Goal: Task Accomplishment & Management: Use online tool/utility

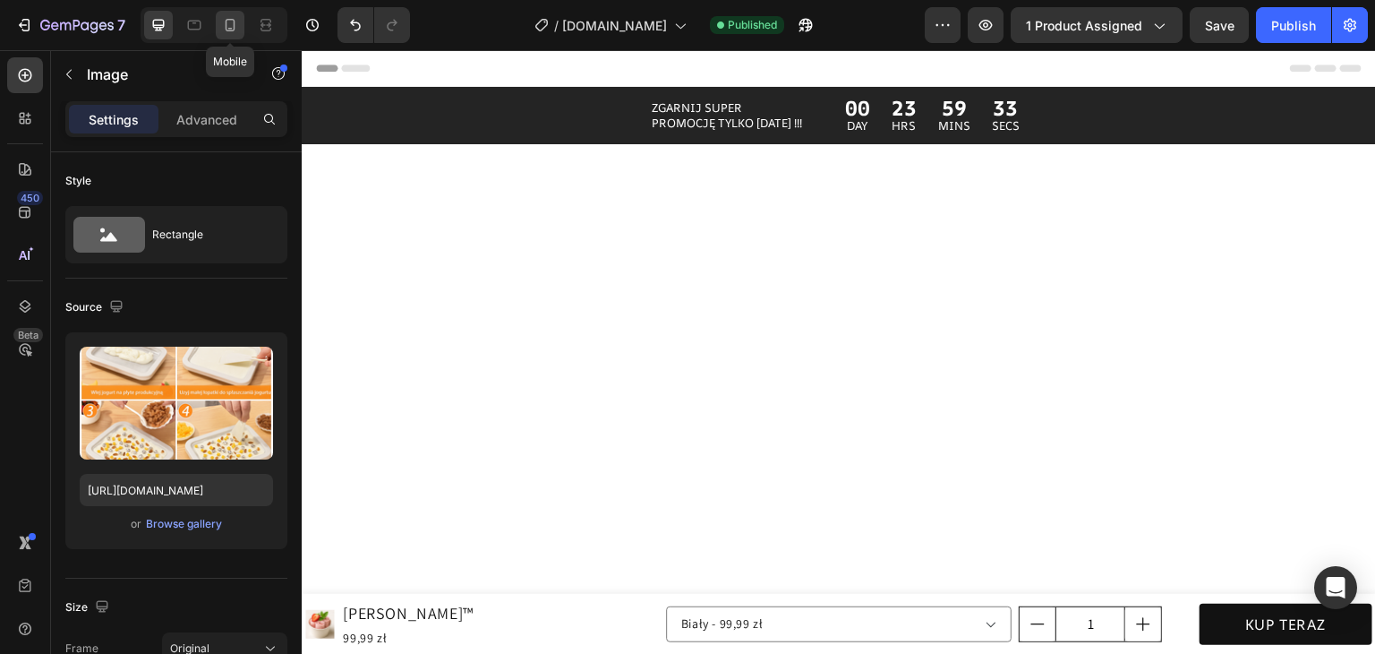
click at [233, 24] on icon at bounding box center [230, 25] width 18 height 18
type input "[URL][DOMAIN_NAME]"
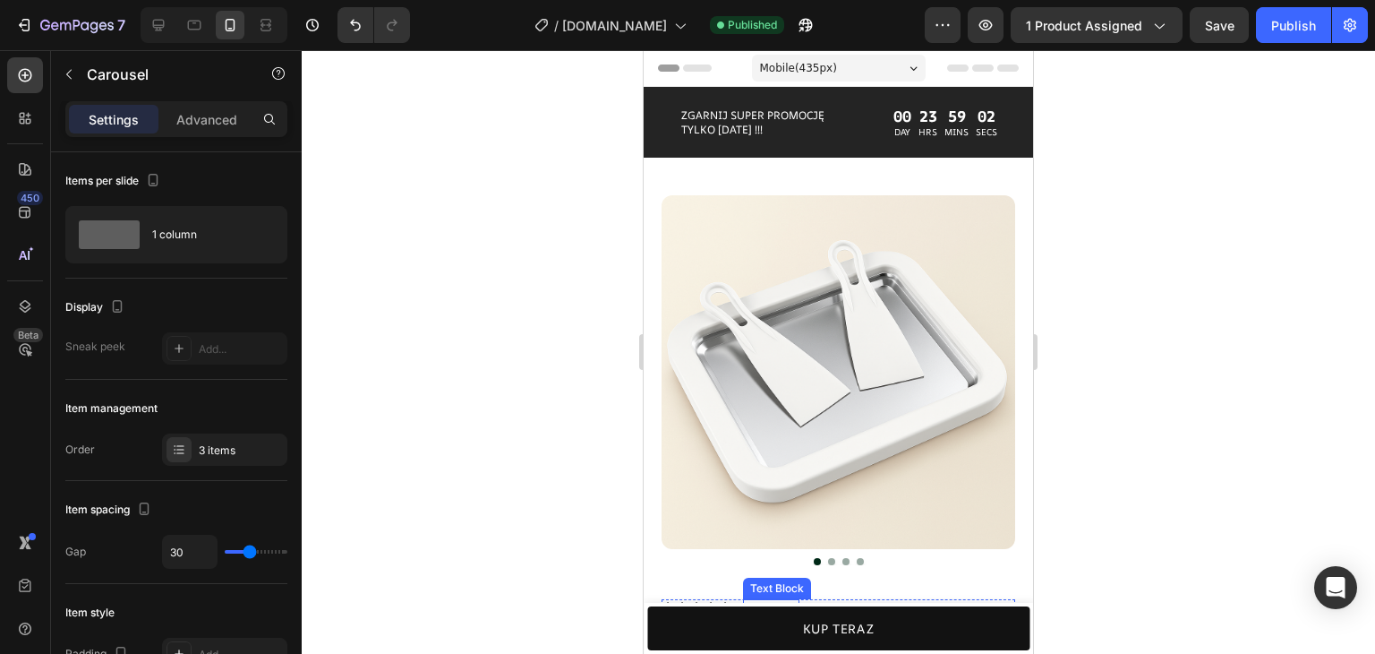
click at [755, 601] on p "56 Recenzji" at bounding box center [771, 608] width 53 height 14
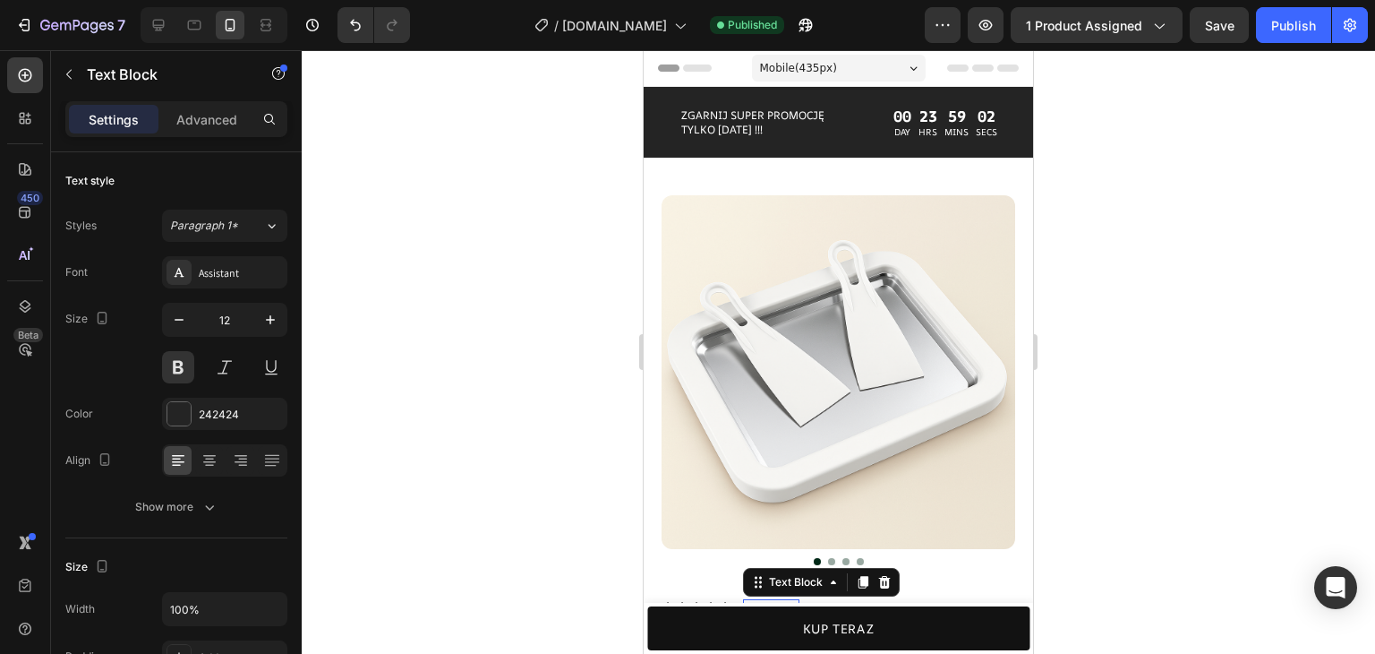
click at [755, 601] on p "56 Recenzji" at bounding box center [771, 608] width 53 height 14
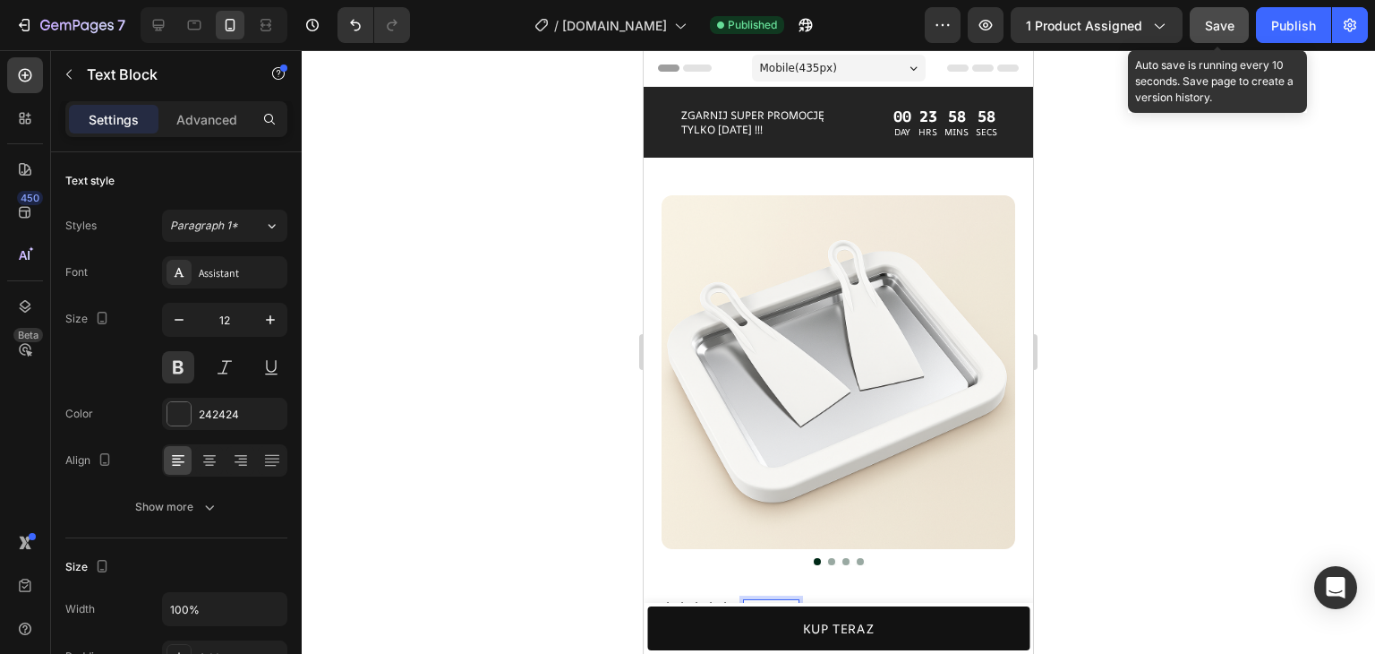
click at [1193, 22] on button "Save" at bounding box center [1219, 25] width 59 height 36
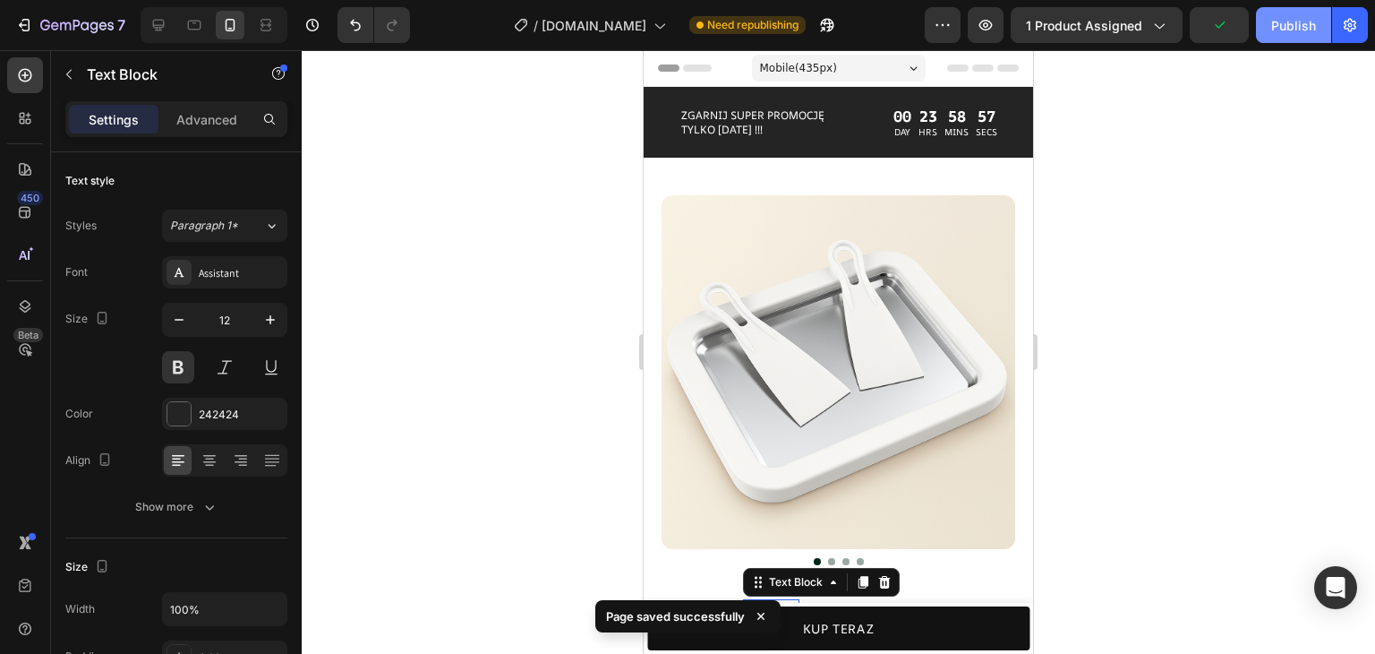
click at [1283, 28] on div "Publish" at bounding box center [1294, 25] width 45 height 19
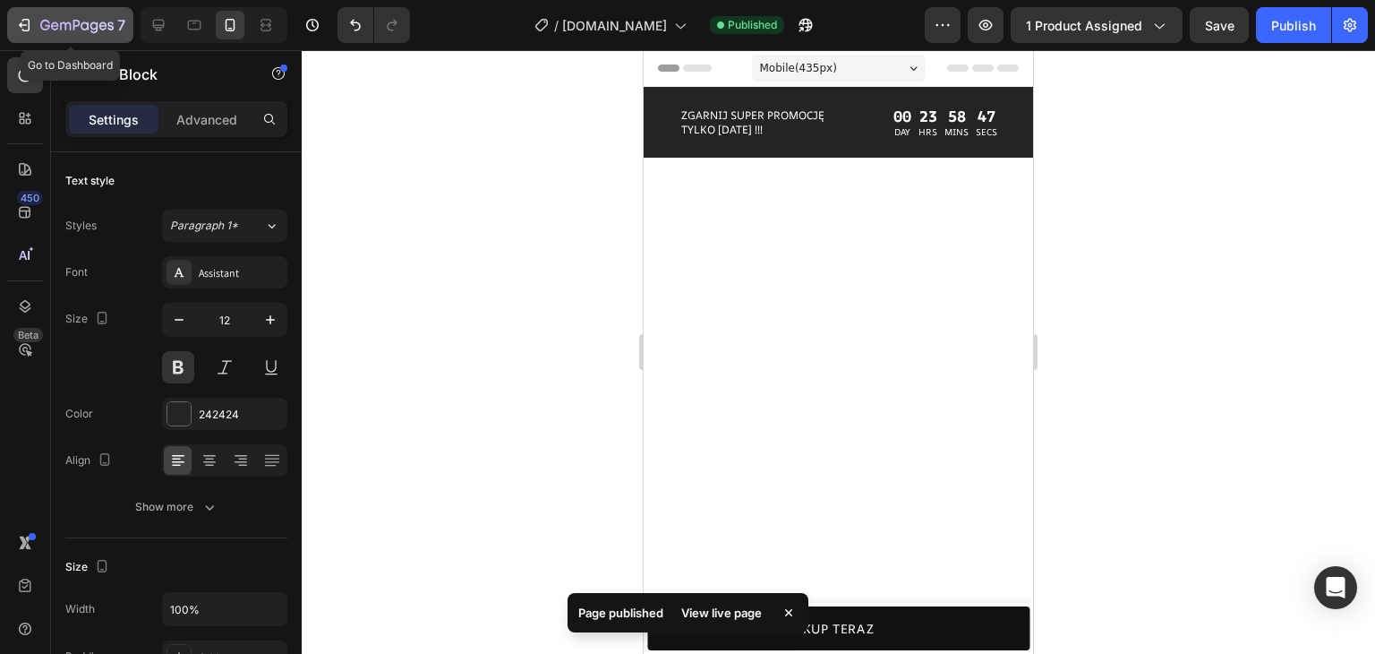
click at [58, 37] on button "7" at bounding box center [70, 25] width 126 height 36
